Goal: Information Seeking & Learning: Learn about a topic

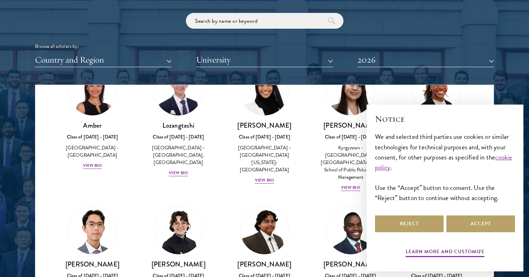
scroll to position [58, 0]
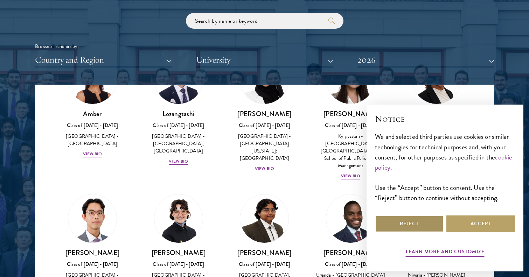
click at [418, 221] on button "Reject" at bounding box center [409, 224] width 69 height 17
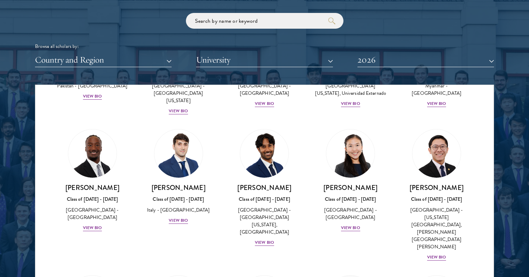
scroll to position [2490, 0]
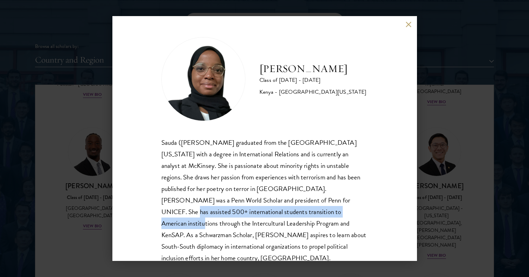
drag, startPoint x: 255, startPoint y: 204, endPoint x: 258, endPoint y: 207, distance: 4.7
click at [258, 207] on div "Sauda (Habib) Salim graduated from the University of Pennsylvania with a degree…" at bounding box center [264, 200] width 206 height 127
drag, startPoint x: 232, startPoint y: 202, endPoint x: 298, endPoint y: 208, distance: 66.8
click at [298, 208] on div "Sauda (Habib) Salim graduated from the University of Pennsylvania with a degree…" at bounding box center [264, 200] width 206 height 127
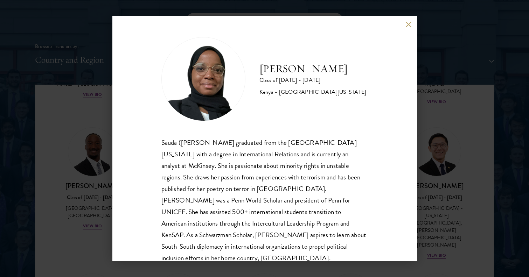
click at [218, 212] on div "Sauda (Habib) Salim graduated from the University of Pennsylvania with a degree…" at bounding box center [264, 200] width 206 height 127
click at [409, 29] on div "Habib Salim Class of 2025 - 2026 Kenya - University of Pennsylvania Sauda (Habi…" at bounding box center [264, 138] width 304 height 245
click at [407, 23] on button at bounding box center [409, 24] width 6 height 6
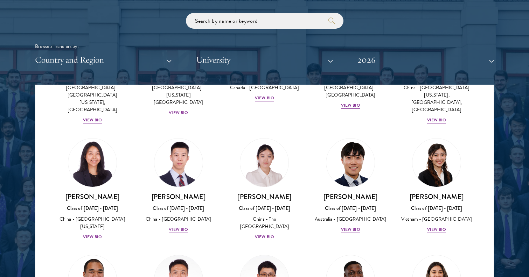
scroll to position [1967, 0]
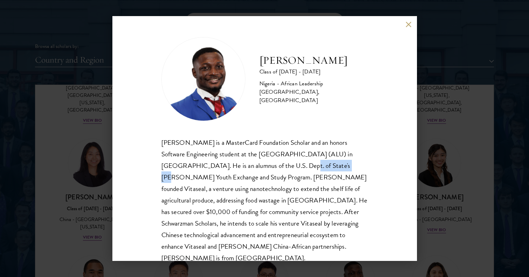
drag, startPoint x: 241, startPoint y: 169, endPoint x: 283, endPoint y: 168, distance: 42.0
click at [283, 168] on div "Jesse Maikarfi is a MasterCard Foundation Scholar and an honors Software Engine…" at bounding box center [264, 200] width 206 height 127
drag, startPoint x: 254, startPoint y: 177, endPoint x: 265, endPoint y: 178, distance: 10.6
click at [265, 178] on div "Jesse Maikarfi is a MasterCard Foundation Scholar and an honors Software Engine…" at bounding box center [264, 200] width 206 height 127
drag, startPoint x: 245, startPoint y: 200, endPoint x: 267, endPoint y: 201, distance: 22.8
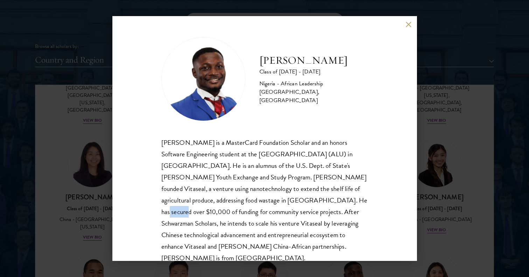
click at [267, 201] on div "Jesse Maikarfi is a MasterCard Foundation Scholar and an honors Software Engine…" at bounding box center [264, 200] width 206 height 127
drag, startPoint x: 248, startPoint y: 217, endPoint x: 317, endPoint y: 219, distance: 69.0
click at [317, 219] on div "Jesse Maikarfi is a MasterCard Foundation Scholar and an honors Software Engine…" at bounding box center [264, 200] width 206 height 127
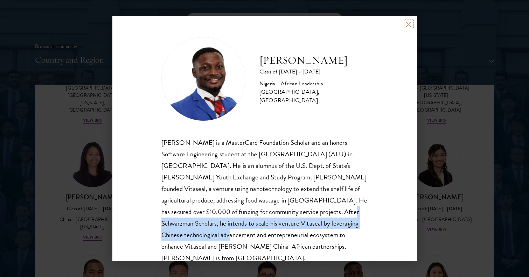
click at [408, 25] on button at bounding box center [409, 24] width 6 height 6
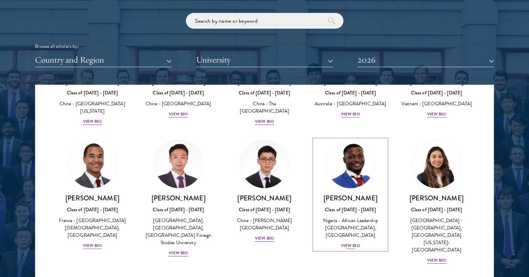
scroll to position [2084, 0]
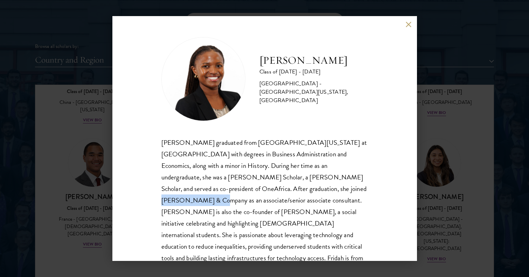
drag, startPoint x: 245, startPoint y: 184, endPoint x: 298, endPoint y: 184, distance: 53.9
click at [298, 184] on div "Fridah Mbwaya graduated from University of North Carolina at Chapel Hill with d…" at bounding box center [264, 206] width 206 height 139
drag, startPoint x: 280, startPoint y: 202, endPoint x: 291, endPoint y: 202, distance: 10.5
click at [291, 202] on div "Fridah Mbwaya graduated from University of North Carolina at Chapel Hill with d…" at bounding box center [264, 206] width 206 height 139
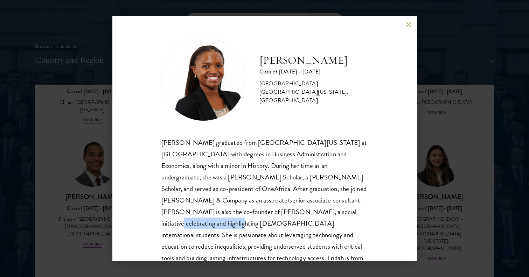
drag, startPoint x: 223, startPoint y: 207, endPoint x: 285, endPoint y: 207, distance: 62.6
click at [285, 207] on div "Fridah Mbwaya graduated from University of North Carolina at Chapel Hill with d…" at bounding box center [264, 206] width 206 height 139
click at [265, 215] on div "Fridah Mbwaya graduated from University of North Carolina at Chapel Hill with d…" at bounding box center [264, 206] width 206 height 139
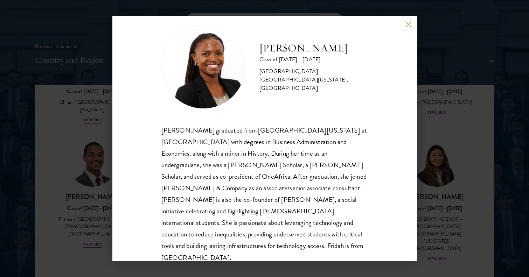
click at [409, 28] on div "Fridah Mbwaya Class of 2025 - 2026 Kenya - University of North Carolina, Chapel…" at bounding box center [264, 138] width 304 height 245
click at [408, 25] on button at bounding box center [409, 24] width 6 height 6
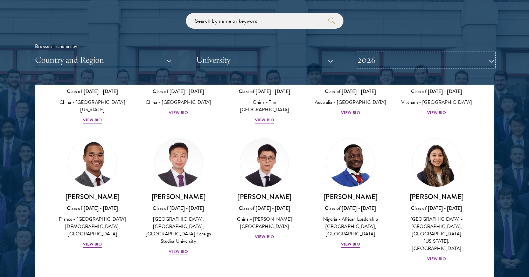
click at [368, 60] on button "2026" at bounding box center [425, 60] width 136 height 14
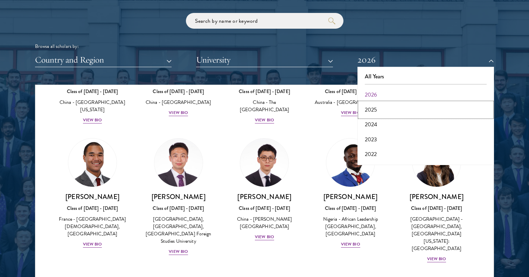
click at [375, 111] on button "2025" at bounding box center [425, 110] width 132 height 15
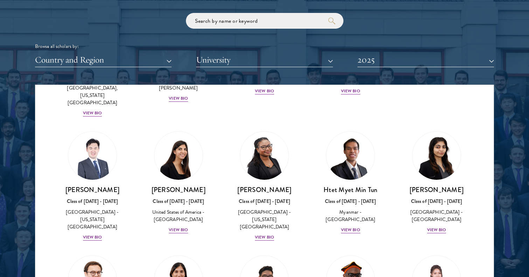
scroll to position [1939, 0]
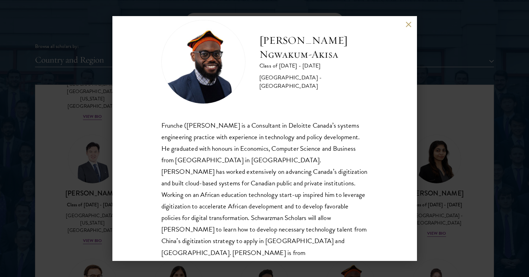
scroll to position [18, 0]
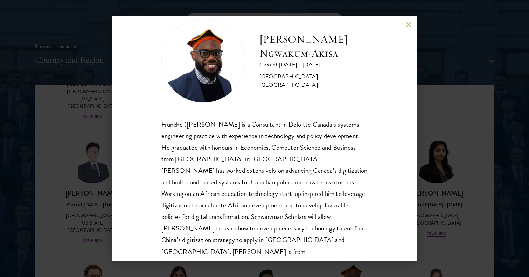
click at [408, 24] on button at bounding box center [409, 24] width 6 height 6
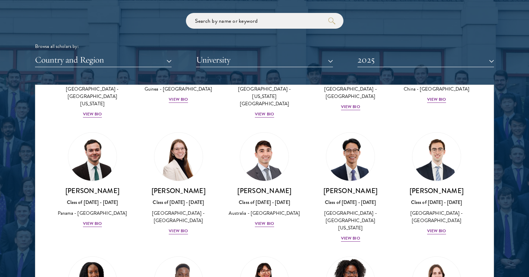
scroll to position [659, 0]
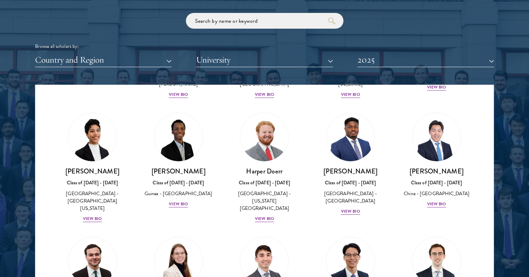
click at [172, 62] on div "Country and Region All Countries and Regions Afghanistan Antigua and Barbuda Ar…" at bounding box center [264, 60] width 459 height 14
click at [157, 62] on button "Country and Region" at bounding box center [103, 60] width 136 height 14
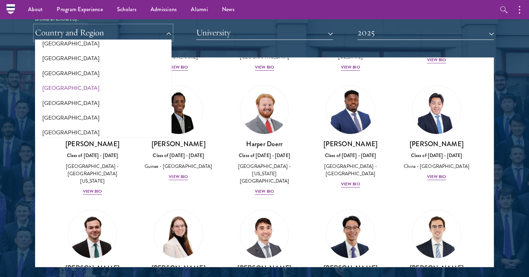
scroll to position [691, 0]
click at [54, 62] on button "[GEOGRAPHIC_DATA]" at bounding box center [103, 59] width 132 height 15
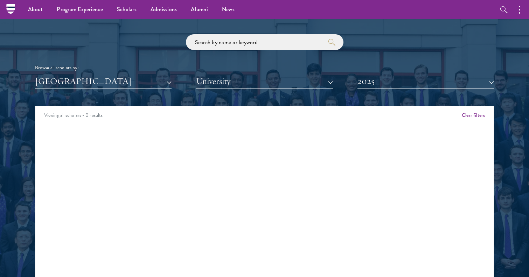
scroll to position [793, 0]
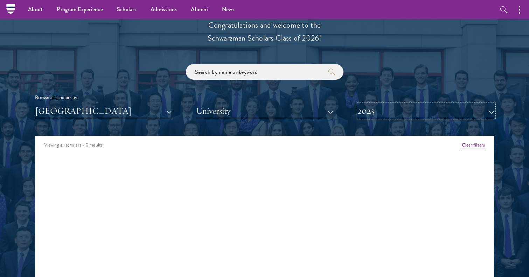
click at [374, 118] on button "2025" at bounding box center [425, 111] width 136 height 14
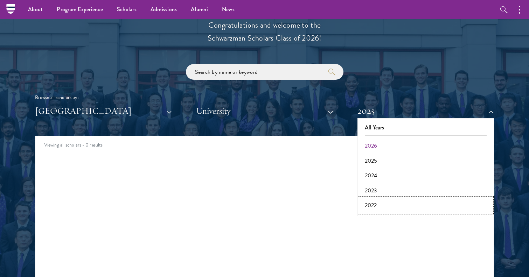
click at [372, 206] on button "2022" at bounding box center [425, 205] width 132 height 15
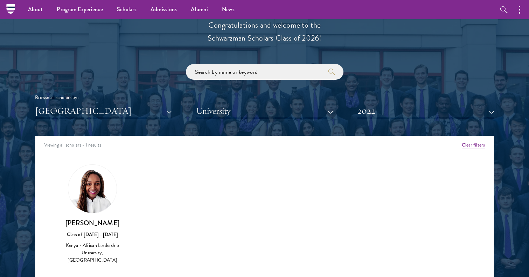
click at [100, 194] on img at bounding box center [92, 189] width 48 height 48
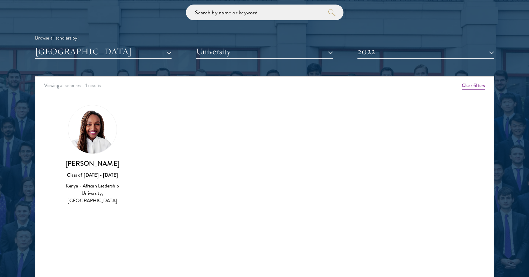
scroll to position [854, 0]
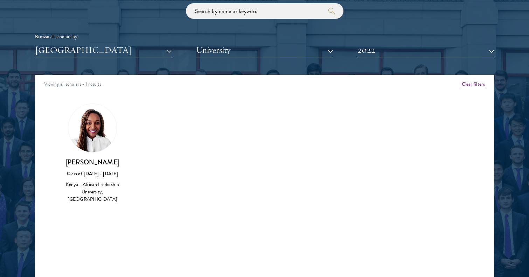
click at [106, 177] on div "Class of [DATE] - [DATE]" at bounding box center [92, 173] width 72 height 7
click at [357, 51] on button "2022" at bounding box center [425, 50] width 136 height 14
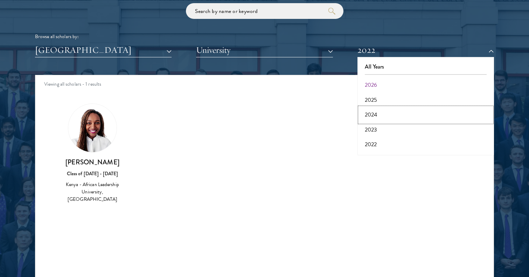
click at [371, 119] on button "2024" at bounding box center [425, 114] width 132 height 15
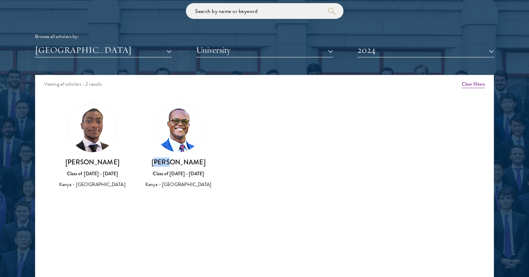
drag, startPoint x: 162, startPoint y: 163, endPoint x: 176, endPoint y: 163, distance: 14.3
click at [176, 163] on h3 "[PERSON_NAME]" at bounding box center [178, 162] width 72 height 9
drag, startPoint x: 77, startPoint y: 163, endPoint x: 103, endPoint y: 161, distance: 25.6
click at [101, 161] on h3 "[PERSON_NAME]" at bounding box center [92, 162] width 72 height 9
click at [103, 161] on h3 "[PERSON_NAME]" at bounding box center [92, 162] width 72 height 9
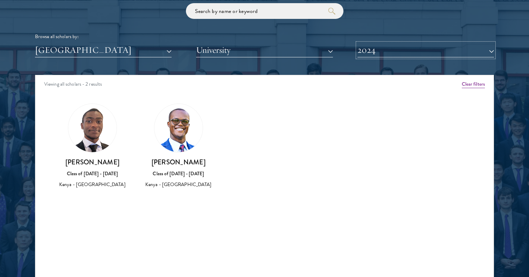
click at [367, 50] on button "2024" at bounding box center [425, 50] width 136 height 14
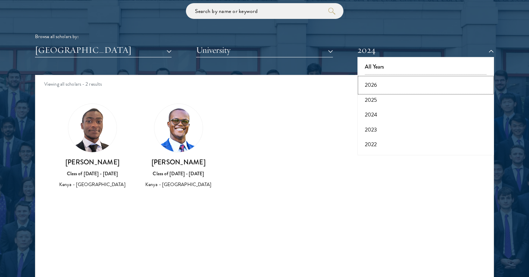
click at [368, 86] on button "2026" at bounding box center [425, 85] width 132 height 15
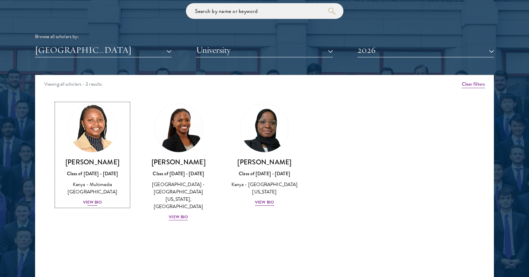
click at [97, 203] on div "View Bio" at bounding box center [92, 202] width 19 height 7
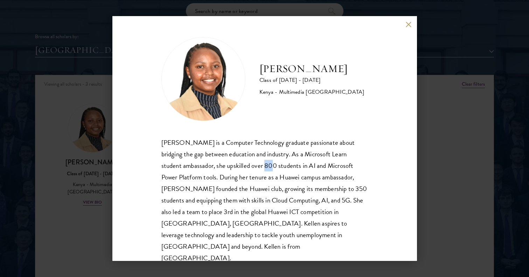
drag, startPoint x: 244, startPoint y: 167, endPoint x: 252, endPoint y: 167, distance: 8.7
click at [252, 167] on div "Kellen Gitahi is a Computer Technology graduate passionate about bridging the g…" at bounding box center [264, 200] width 206 height 127
drag, startPoint x: 228, startPoint y: 166, endPoint x: 252, endPoint y: 167, distance: 23.1
click at [252, 167] on div "Kellen Gitahi is a Computer Technology graduate passionate about bridging the g…" at bounding box center [264, 200] width 206 height 127
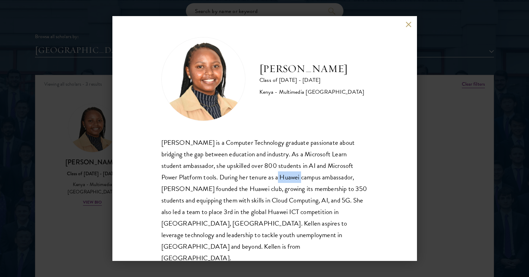
drag, startPoint x: 260, startPoint y: 178, endPoint x: 291, endPoint y: 176, distance: 30.9
click at [291, 176] on div "Kellen Gitahi is a Computer Technology graduate passionate about bridging the g…" at bounding box center [264, 200] width 206 height 127
drag, startPoint x: 258, startPoint y: 189, endPoint x: 312, endPoint y: 189, distance: 54.6
click at [312, 188] on div "Kellen Gitahi is a Computer Technology graduate passionate about bridging the g…" at bounding box center [264, 200] width 206 height 127
click at [312, 189] on div "Kellen Gitahi is a Computer Technology graduate passionate about bridging the g…" at bounding box center [264, 200] width 206 height 127
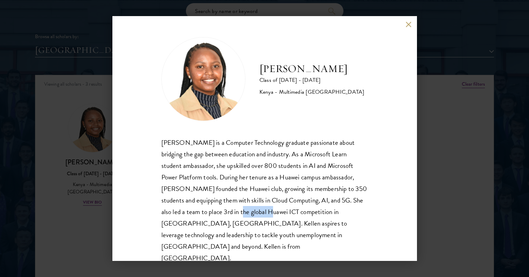
drag, startPoint x: 237, startPoint y: 212, endPoint x: 269, endPoint y: 207, distance: 32.5
click at [269, 207] on div "Kellen Gitahi is a Computer Technology graduate passionate about bridging the g…" at bounding box center [264, 200] width 206 height 127
click at [270, 207] on div "Kellen Gitahi is a Computer Technology graduate passionate about bridging the g…" at bounding box center [264, 200] width 206 height 127
click at [406, 24] on button at bounding box center [409, 24] width 6 height 6
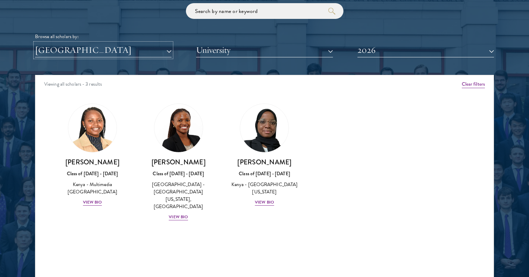
click at [156, 55] on button "[GEOGRAPHIC_DATA]" at bounding box center [103, 50] width 136 height 14
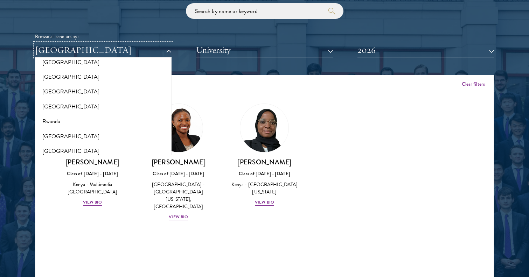
scroll to position [1095, 0]
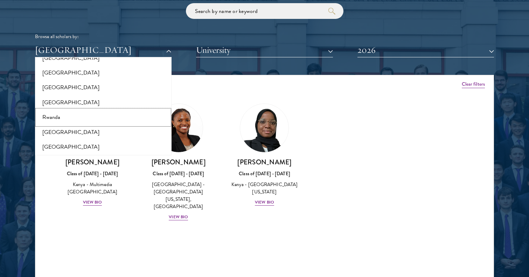
click at [63, 117] on button "Rwanda" at bounding box center [103, 117] width 132 height 15
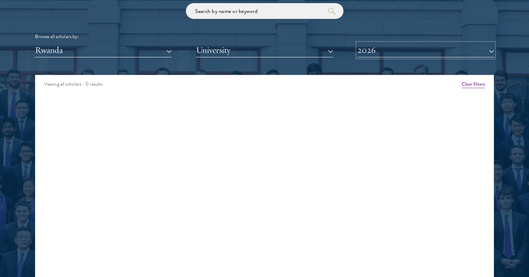
click at [371, 47] on button "2026" at bounding box center [425, 50] width 136 height 14
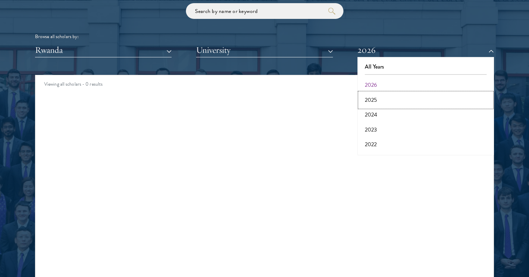
click at [381, 100] on button "2025" at bounding box center [425, 100] width 132 height 15
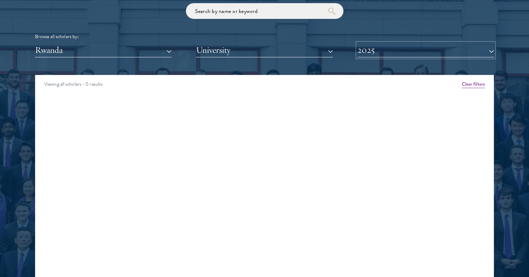
click at [378, 51] on button "2025" at bounding box center [425, 50] width 136 height 14
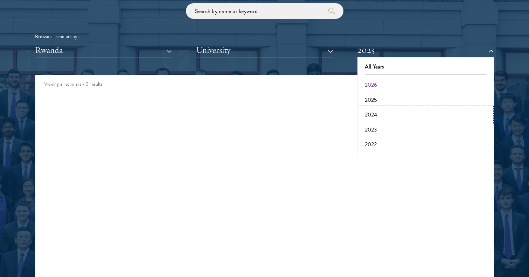
click at [381, 113] on button "2024" at bounding box center [425, 114] width 132 height 15
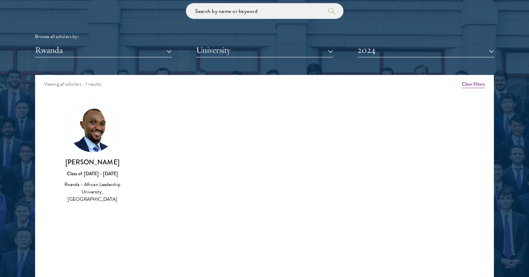
click at [94, 129] on img at bounding box center [92, 128] width 48 height 48
click at [105, 137] on img at bounding box center [92, 128] width 48 height 48
click at [100, 147] on img at bounding box center [92, 128] width 48 height 48
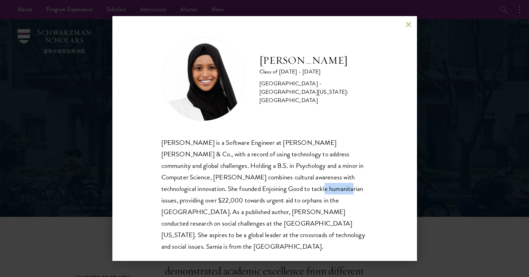
drag, startPoint x: 237, startPoint y: 191, endPoint x: 261, endPoint y: 191, distance: 24.1
click at [261, 191] on div "[PERSON_NAME] is a Software Engineer at [PERSON_NAME] [PERSON_NAME] & Co., with…" at bounding box center [264, 194] width 206 height 115
drag, startPoint x: 268, startPoint y: 201, endPoint x: 280, endPoint y: 201, distance: 12.2
click at [280, 201] on div "[PERSON_NAME] is a Software Engineer at [PERSON_NAME] [PERSON_NAME] & Co., with…" at bounding box center [264, 194] width 206 height 115
click at [281, 202] on div "[PERSON_NAME] is a Software Engineer at [PERSON_NAME] [PERSON_NAME] & Co., with…" at bounding box center [264, 194] width 206 height 115
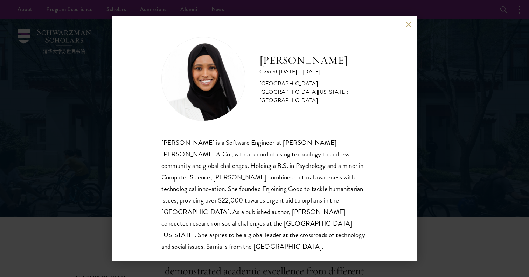
scroll to position [1, 0]
click at [413, 23] on div "[PERSON_NAME] Class of [DATE] - [DATE] [GEOGRAPHIC_DATA] - [GEOGRAPHIC_DATA][US…" at bounding box center [264, 138] width 304 height 245
click at [406, 24] on button at bounding box center [409, 24] width 6 height 6
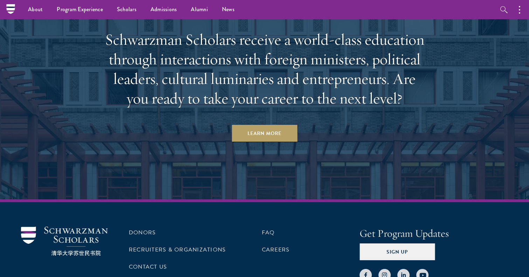
scroll to position [2108, 0]
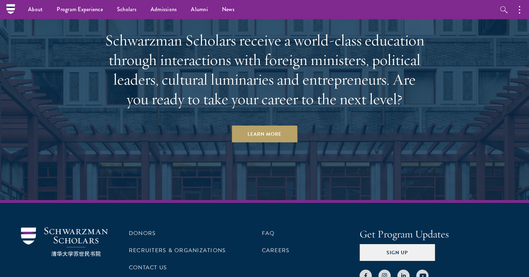
click at [158, 33] on h2 "Schwarzman Scholars receive a world-class education through interactions with f…" at bounding box center [264, 69] width 325 height 78
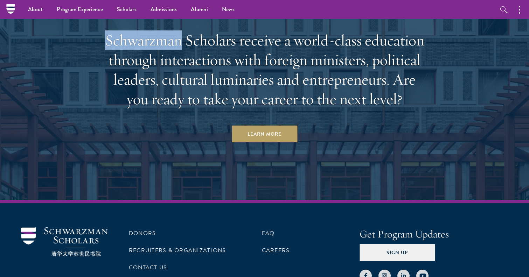
click at [158, 33] on h2 "Schwarzman Scholars receive a world-class education through interactions with f…" at bounding box center [264, 69] width 325 height 78
copy h2 "Schwarzman"
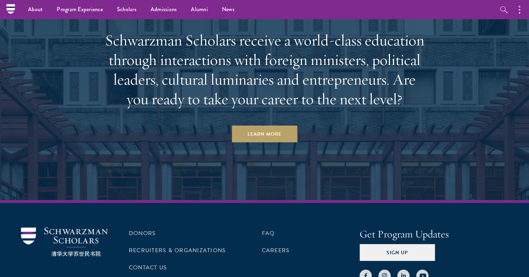
click at [394, 77] on h2 "Schwarzman Scholars receive a world-class education through interactions with f…" at bounding box center [264, 69] width 325 height 78
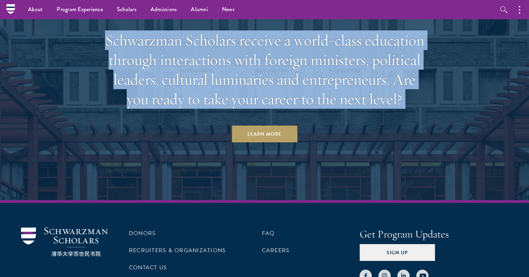
click at [394, 77] on h2 "Schwarzman Scholars receive a world-class education through interactions with f…" at bounding box center [264, 69] width 325 height 78
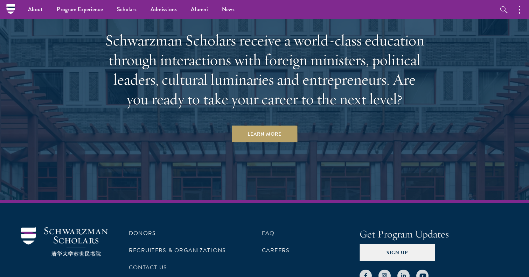
click at [394, 77] on h2 "Schwarzman Scholars receive a world-class education through interactions with f…" at bounding box center [264, 69] width 325 height 78
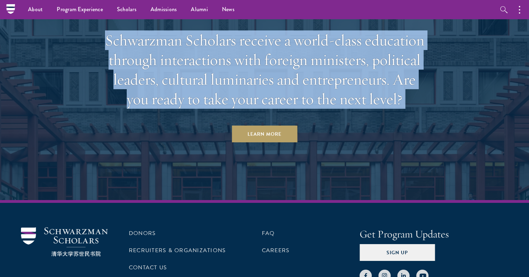
click at [394, 77] on h2 "Schwarzman Scholars receive a world-class education through interactions with f…" at bounding box center [264, 69] width 325 height 78
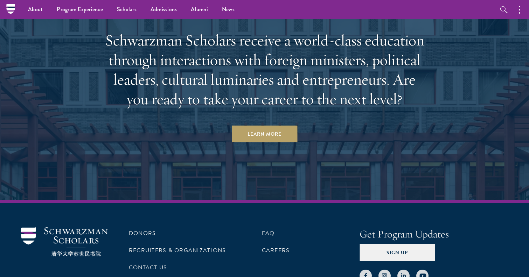
click at [394, 77] on h2 "Schwarzman Scholars receive a world-class education through interactions with f…" at bounding box center [264, 69] width 325 height 78
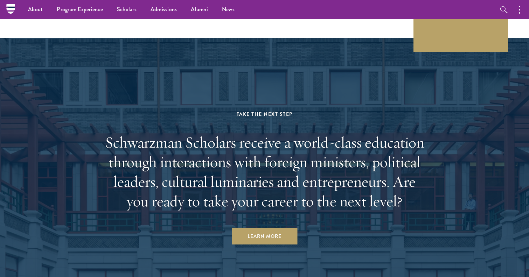
scroll to position [1998, 0]
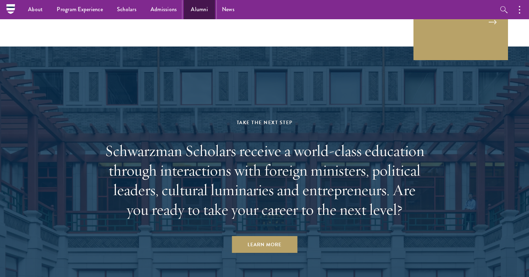
click at [202, 14] on link "Alumni" at bounding box center [199, 9] width 31 height 19
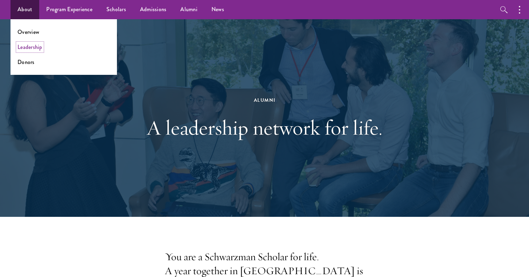
click at [30, 44] on link "Leadership" at bounding box center [29, 47] width 25 height 8
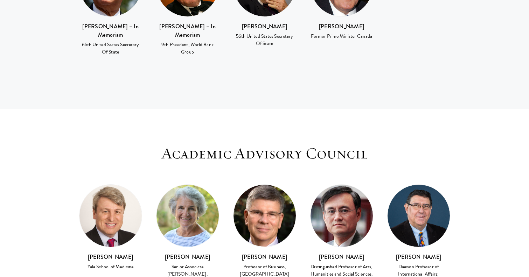
scroll to position [1784, 0]
